Goal: Task Accomplishment & Management: Manage account settings

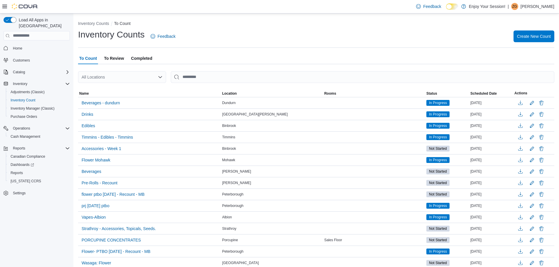
click at [544, 5] on p "[PERSON_NAME]" at bounding box center [537, 6] width 34 height 7
click at [520, 57] on span "Sign Out" at bounding box center [516, 57] width 16 height 6
